Goal: Find specific page/section: Find specific page/section

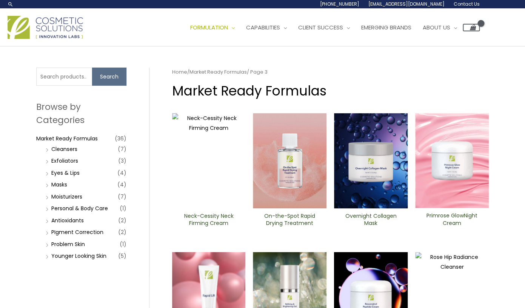
click at [0, 0] on span "Contact Us" at bounding box center [0, 0] width 0 height 0
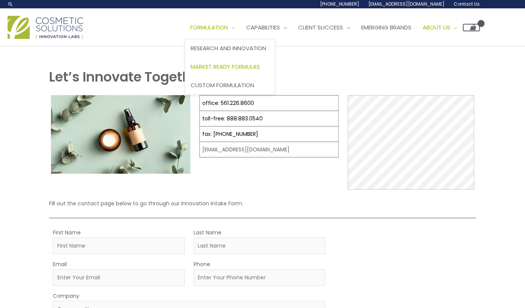
click at [191, 71] on span "Market Ready Formulas" at bounding box center [225, 67] width 69 height 8
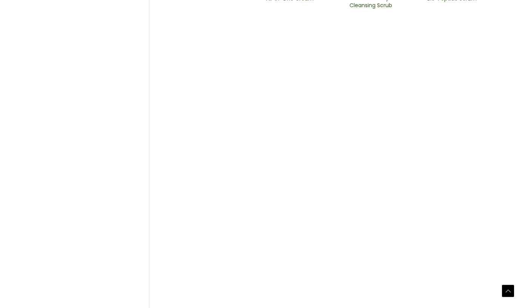
scroll to position [496, 0]
